Goal: Information Seeking & Learning: Learn about a topic

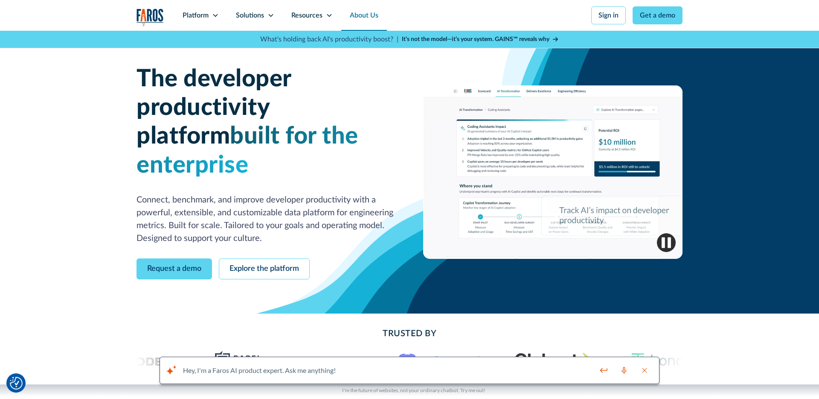
click at [342, 15] on link "About Us" at bounding box center [364, 15] width 46 height 31
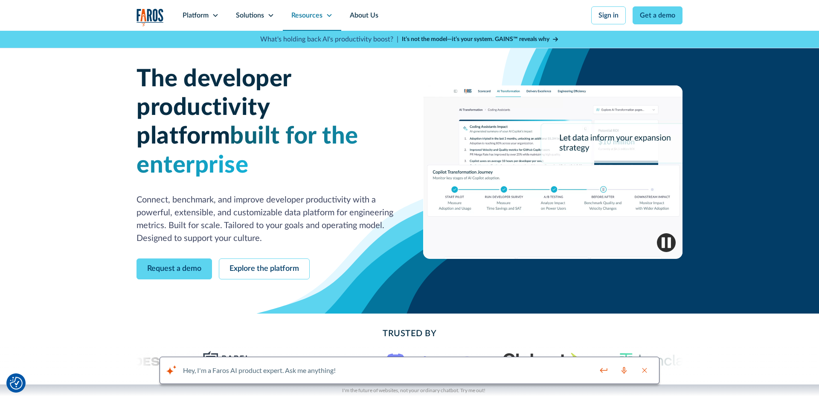
click at [330, 15] on icon at bounding box center [329, 15] width 5 height 3
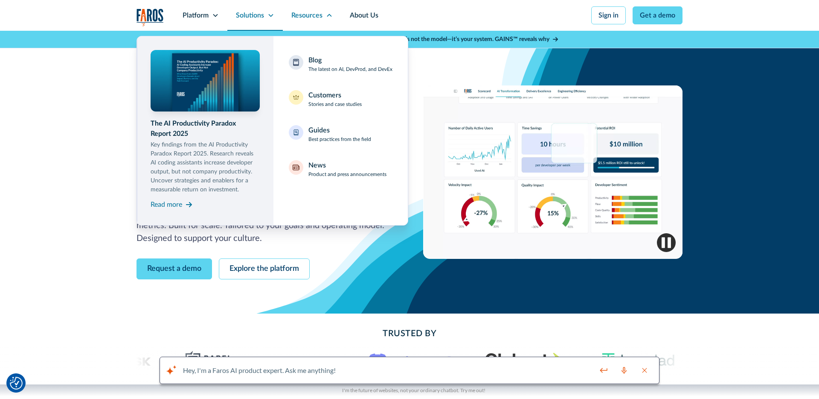
click at [270, 18] on icon at bounding box center [271, 15] width 7 height 7
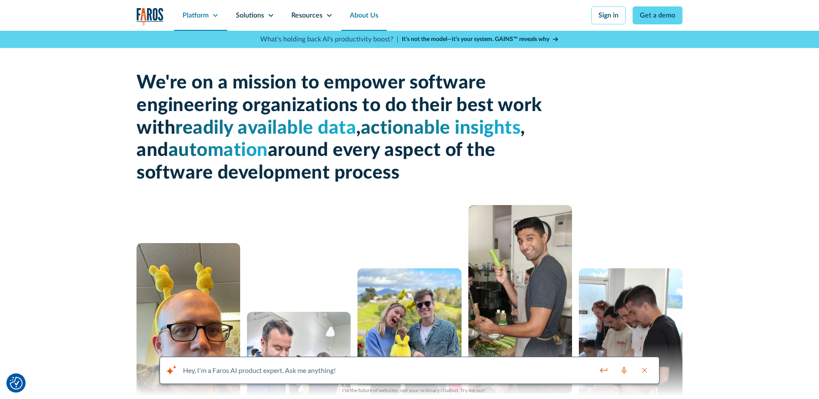
click at [218, 15] on icon at bounding box center [215, 15] width 7 height 7
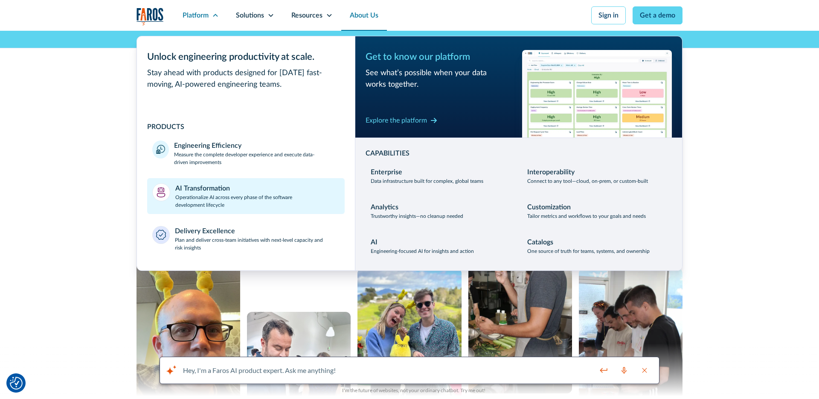
click at [212, 189] on div "AI Transformation" at bounding box center [202, 188] width 55 height 10
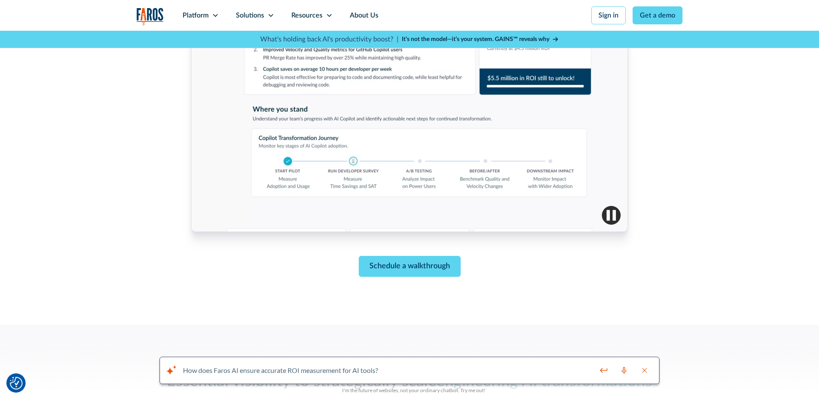
scroll to position [317, 0]
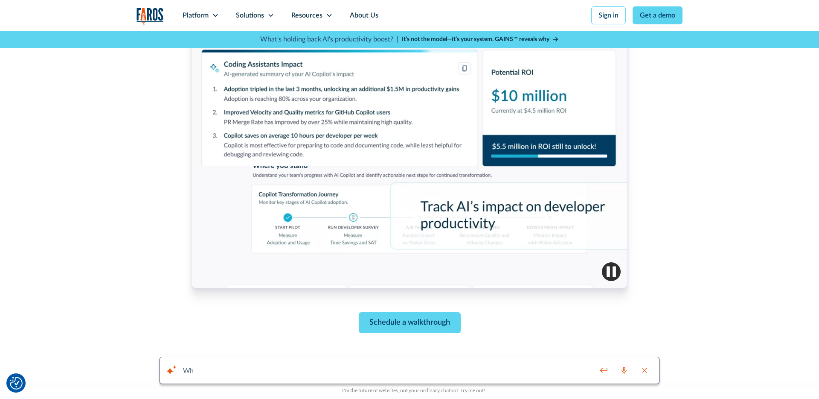
click at [447, 188] on div at bounding box center [409, 142] width 437 height 291
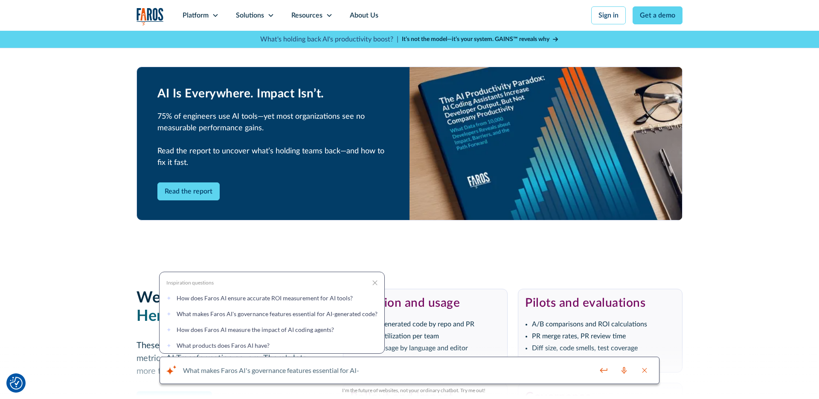
scroll to position [1828, 0]
